Goal: Information Seeking & Learning: Find specific page/section

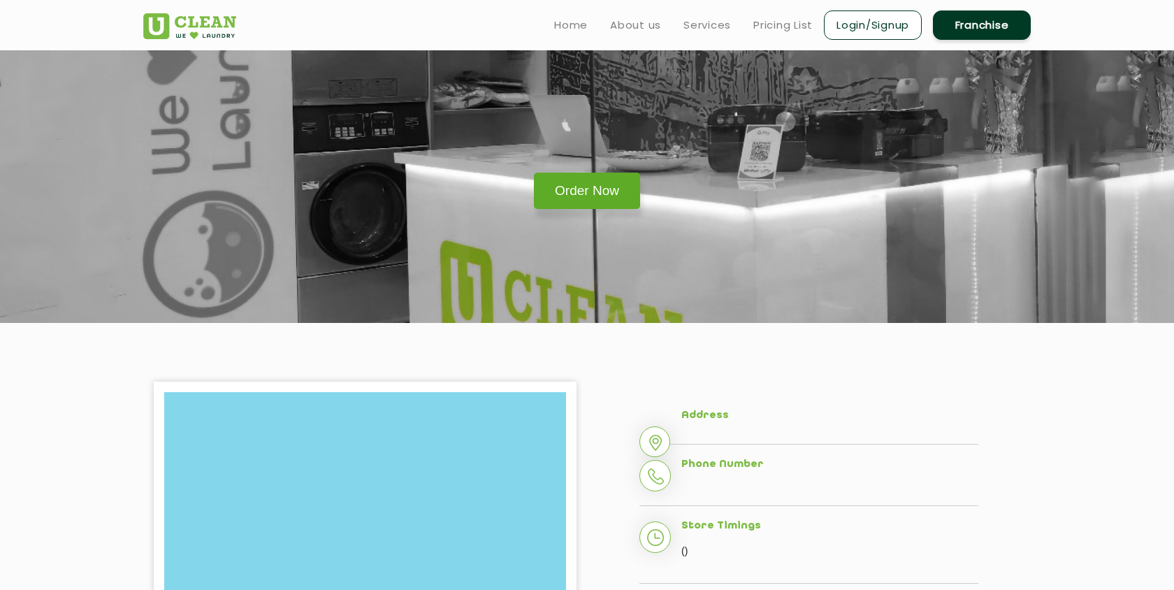
click at [563, 193] on link "Order Now" at bounding box center [587, 191] width 106 height 36
click at [775, 31] on link "Pricing List" at bounding box center [782, 25] width 59 height 17
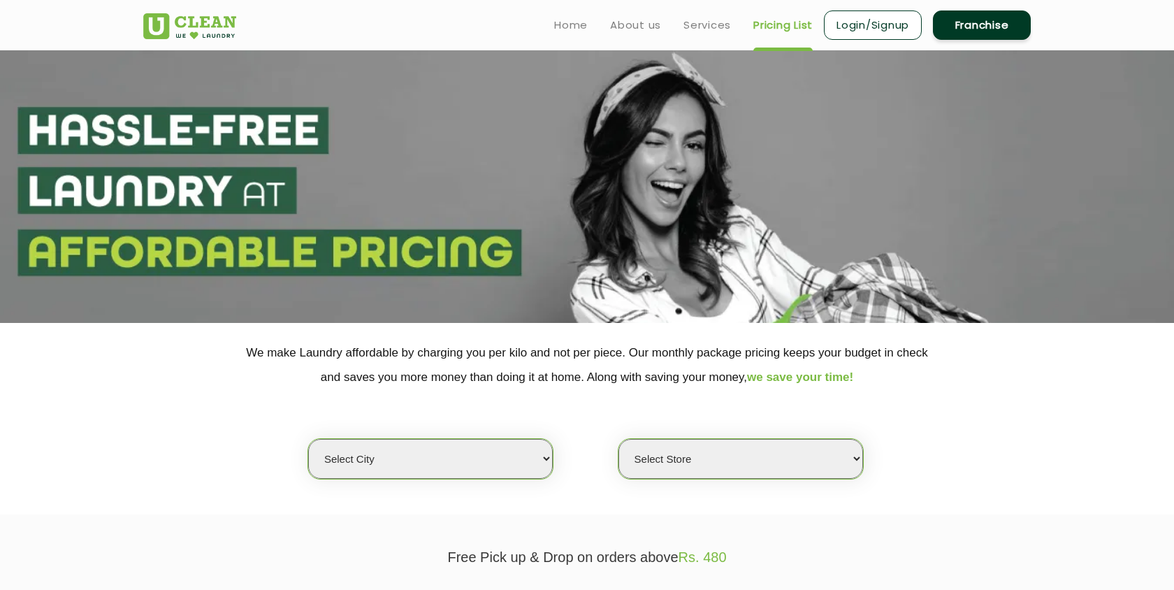
select select "0"
click at [524, 461] on select "Select city [GEOGRAPHIC_DATA] [GEOGRAPHIC_DATA] [GEOGRAPHIC_DATA] [GEOGRAPHIC_D…" at bounding box center [430, 459] width 245 height 40
